Goal: Task Accomplishment & Management: Complete application form

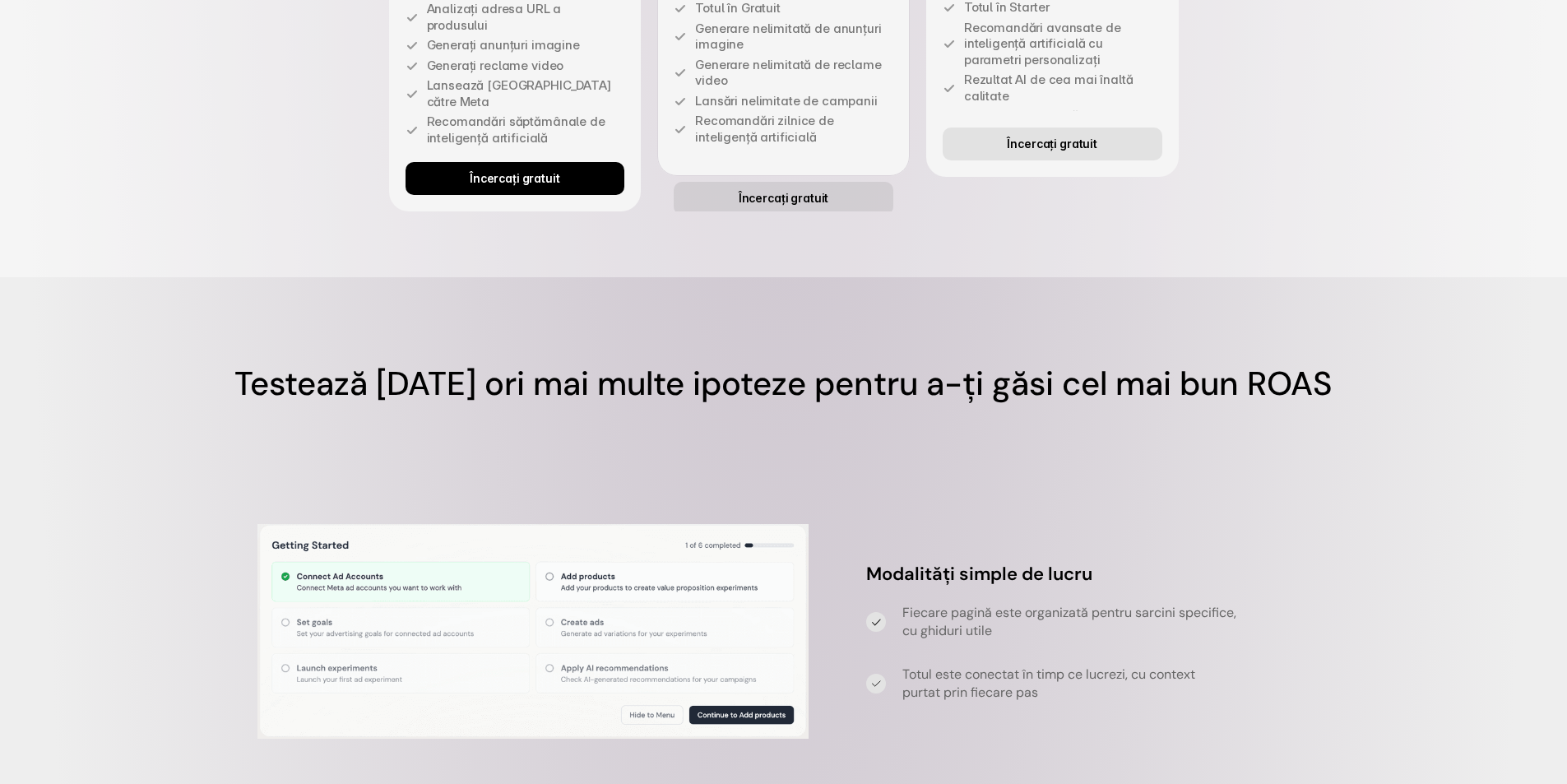
scroll to position [4638, 0]
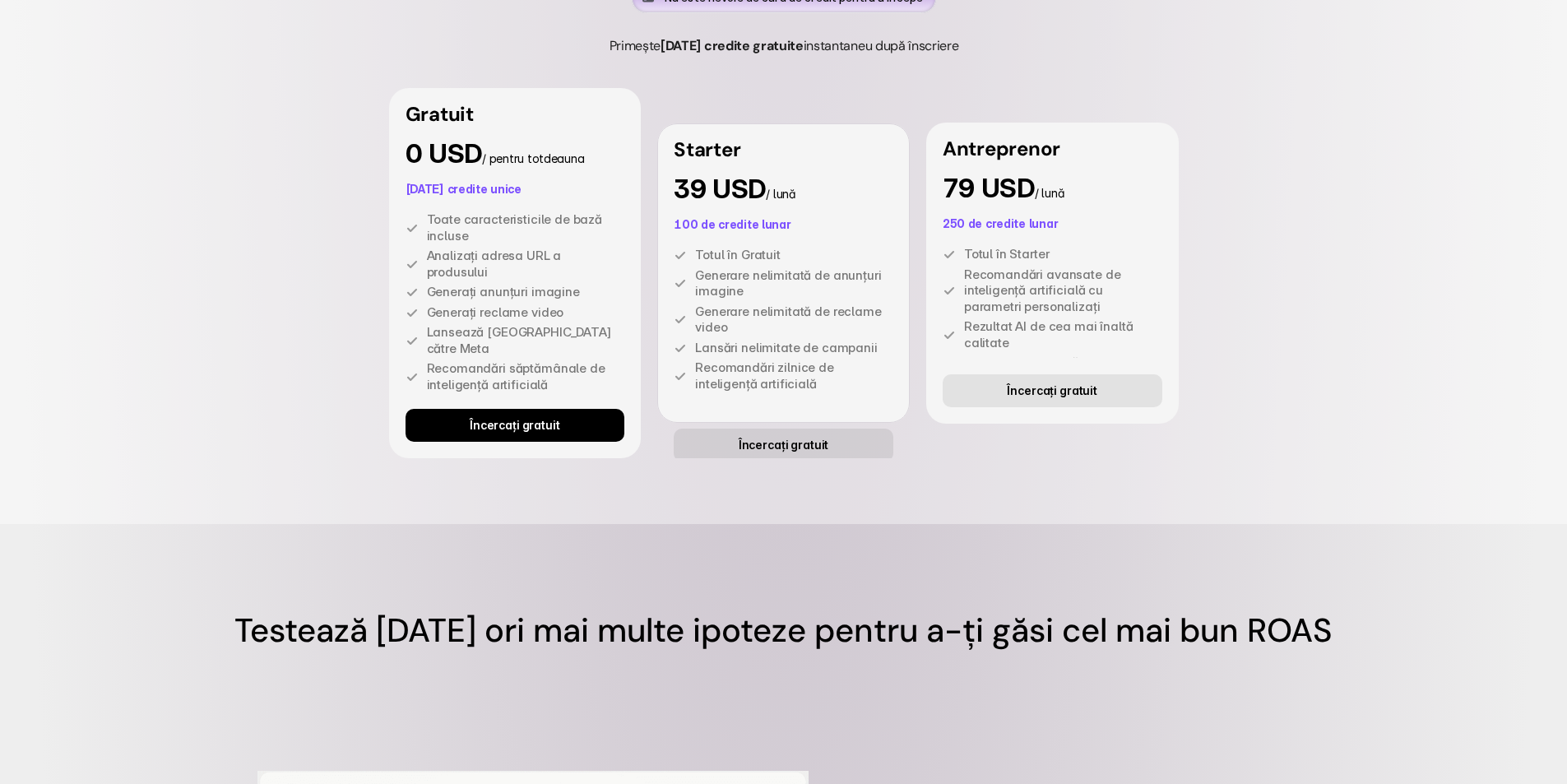
click at [527, 432] on font "Încercați gratuit" at bounding box center [515, 425] width 91 height 14
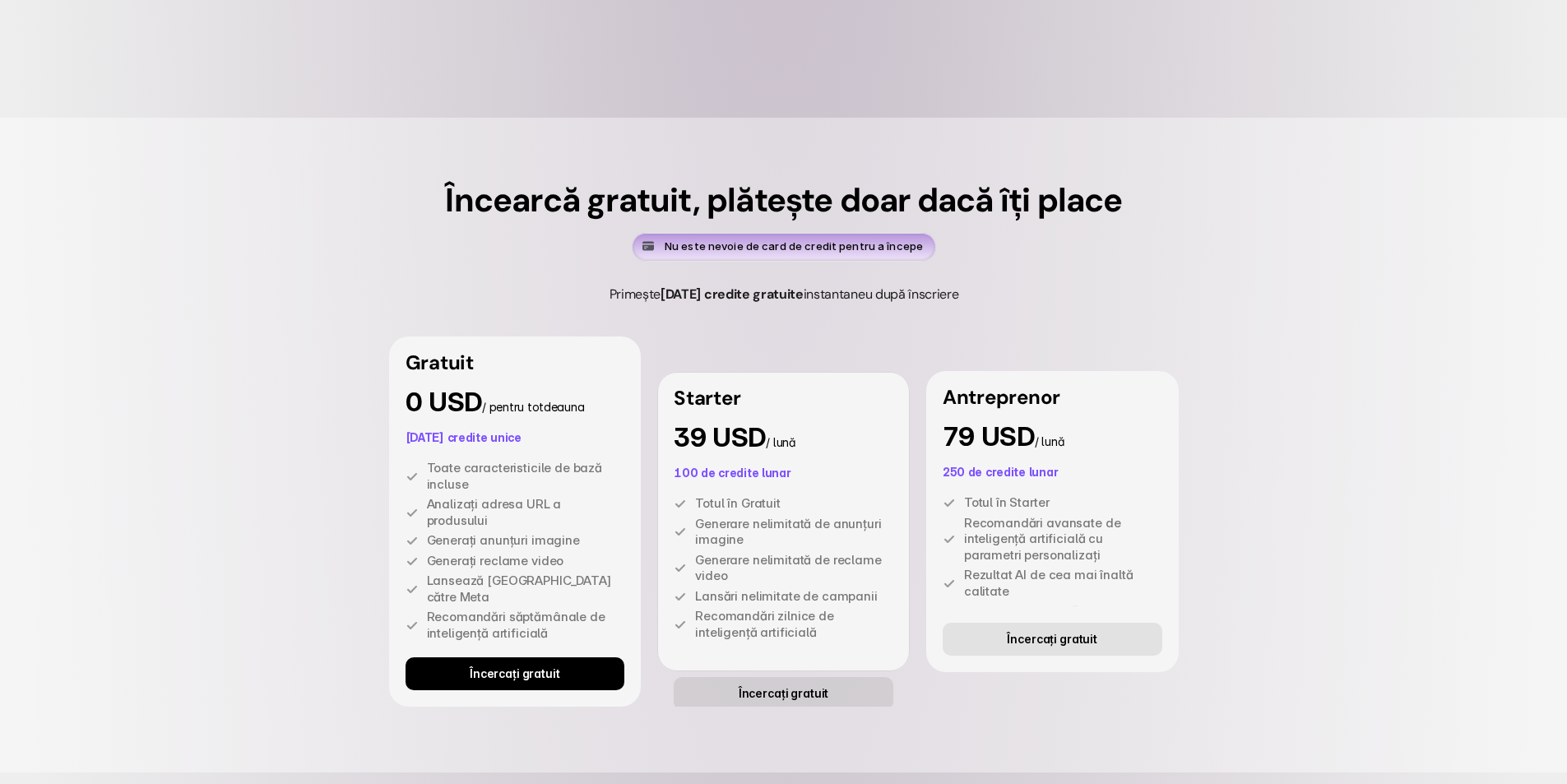
scroll to position [4391, 0]
click at [521, 688] on link "Încercați gratuit" at bounding box center [515, 672] width 220 height 33
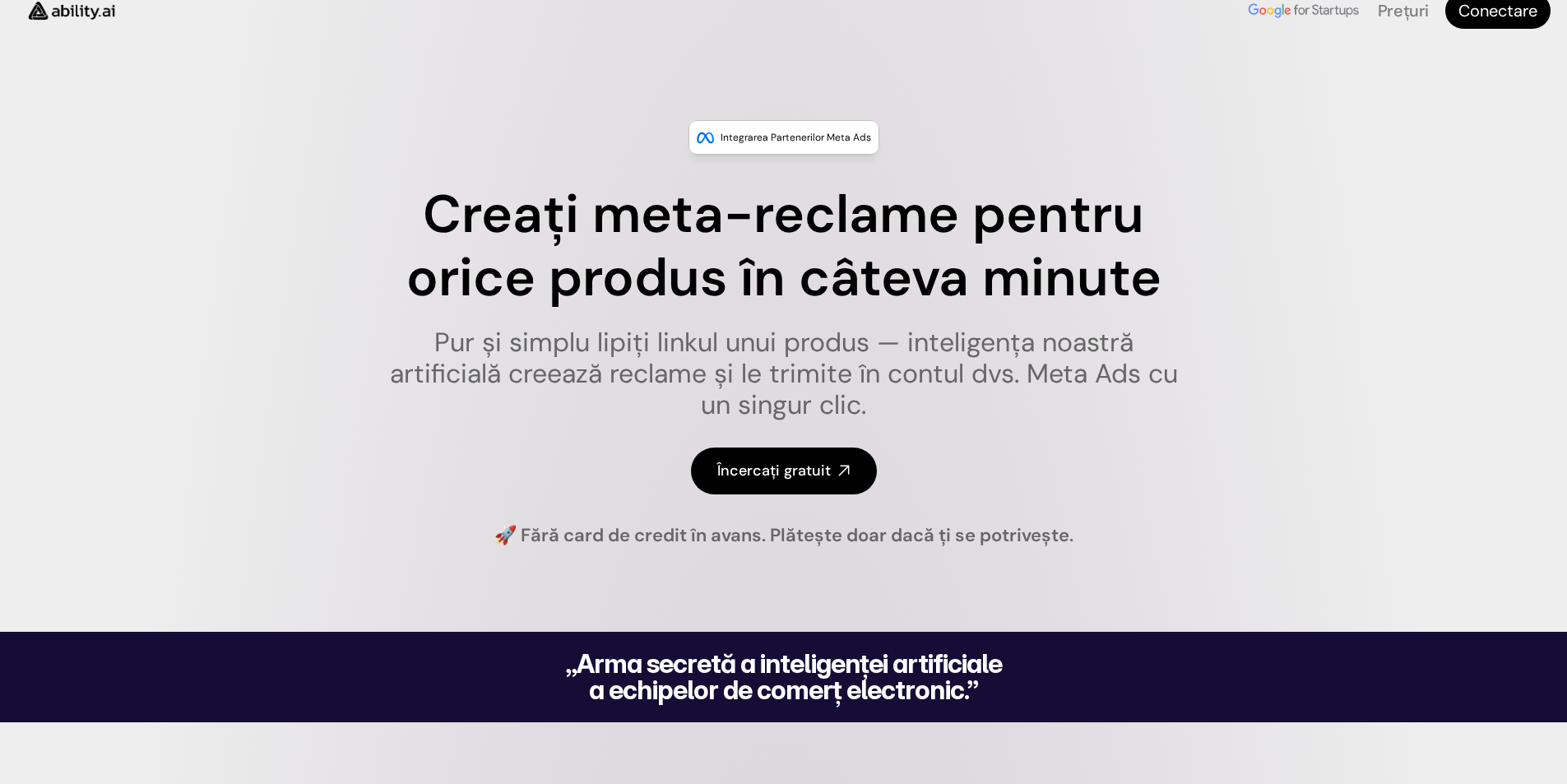
scroll to position [0, 0]
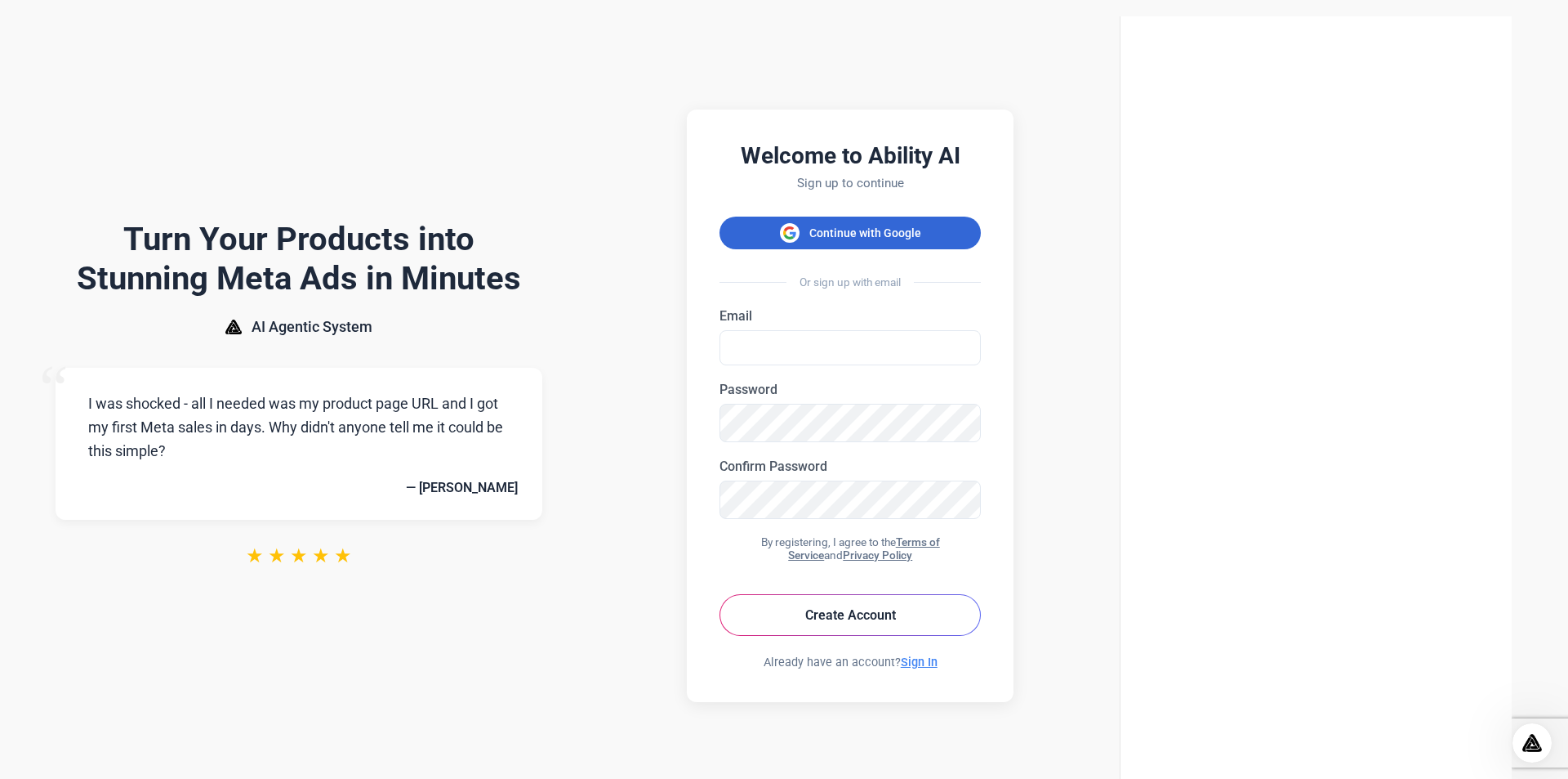
click at [980, 216] on button "Continue with Google" at bounding box center [850, 233] width 262 height 33
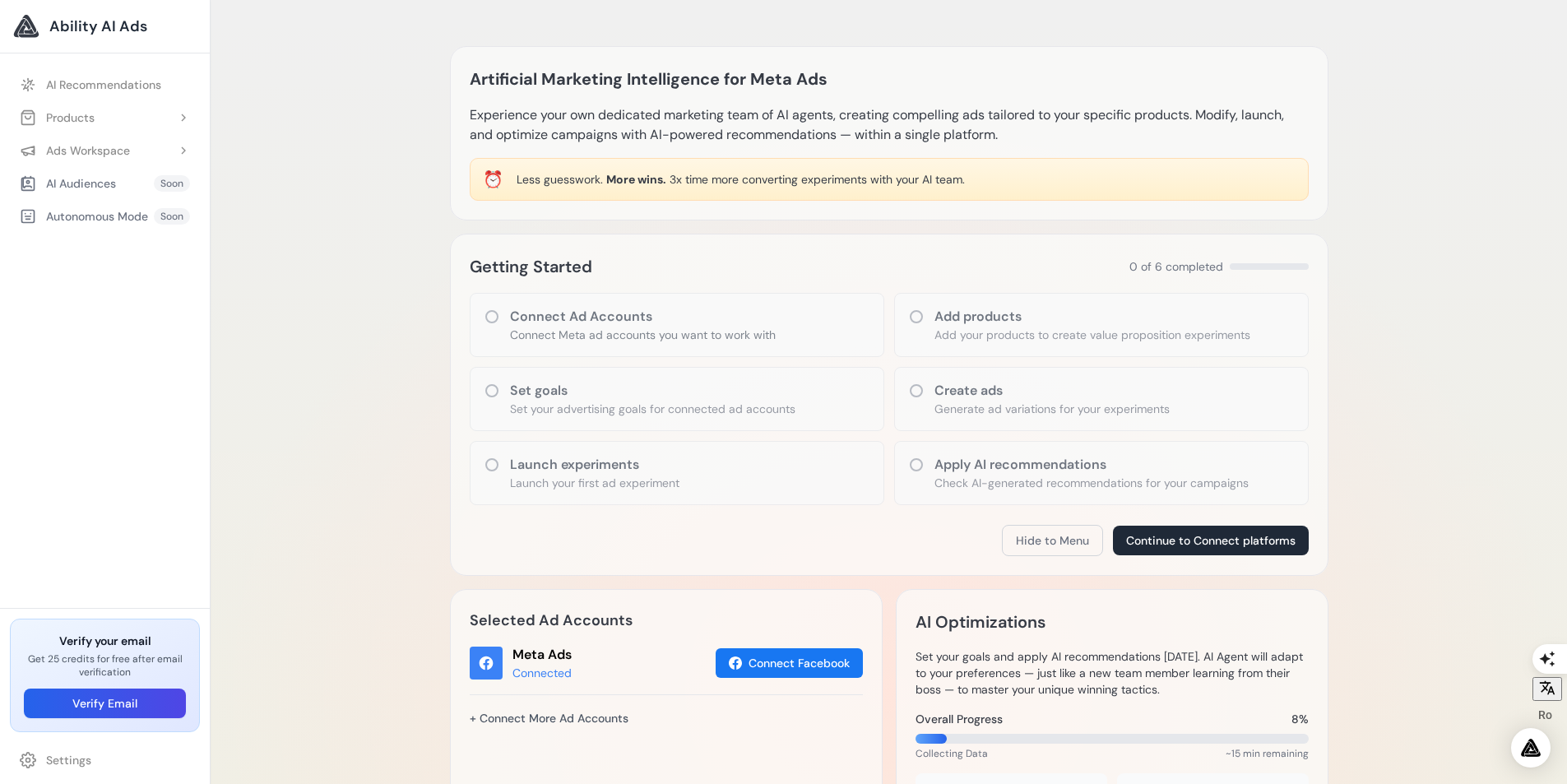
drag, startPoint x: 994, startPoint y: 180, endPoint x: 516, endPoint y: 177, distance: 478.0
click at [516, 177] on div "⏰ Less guesswork. More wins. 3x time more converting experiments with your AI t…" at bounding box center [889, 180] width 839 height 43
click at [505, 147] on div at bounding box center [505, 147] width 0 height 0
click at [412, 226] on div "Artificial Marketing Intelligence for Meta Ads Experience your own dedicated ma…" at bounding box center [889, 693] width 1357 height 1386
drag, startPoint x: 1355, startPoint y: 270, endPoint x: 1404, endPoint y: 299, distance: 56.9
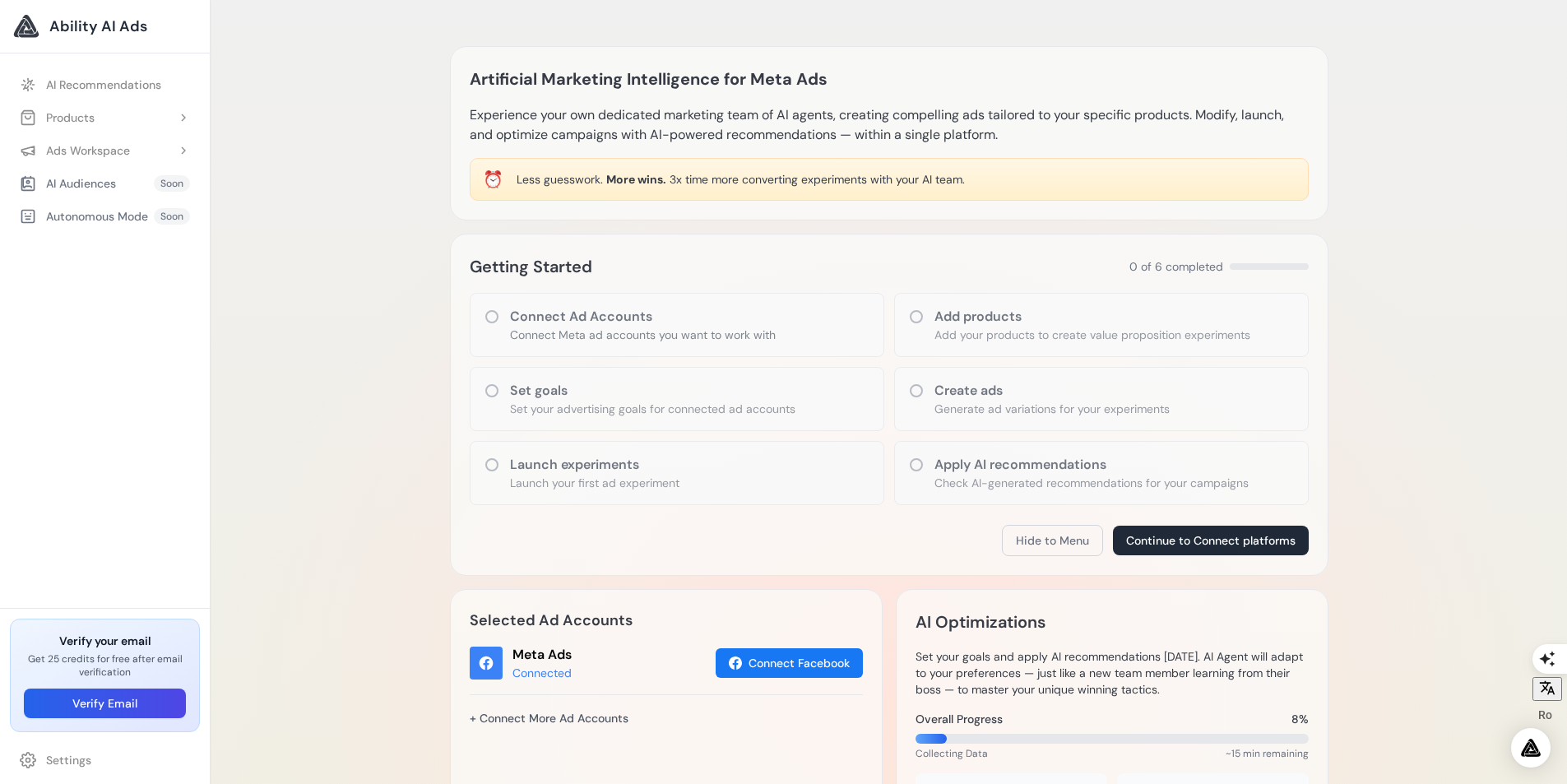
click at [1404, 299] on div "Artificial Marketing Intelligence for Meta Ads Experience your own dedicated ma…" at bounding box center [889, 693] width 1357 height 1386
